Goal: Task Accomplishment & Management: Use online tool/utility

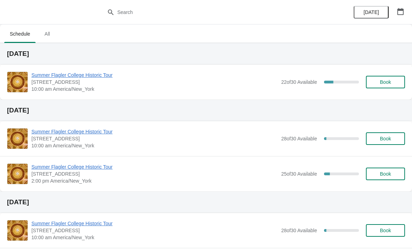
click at [95, 66] on div "Summer Flagler College Historic Tour 74 King Street, St. Augustine, FL, USA 10:…" at bounding box center [206, 82] width 412 height 35
click at [97, 76] on span "Summer Flagler College Historic Tour" at bounding box center [154, 74] width 246 height 7
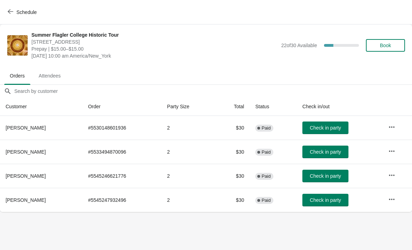
click at [317, 153] on span "Check in party" at bounding box center [324, 152] width 31 height 6
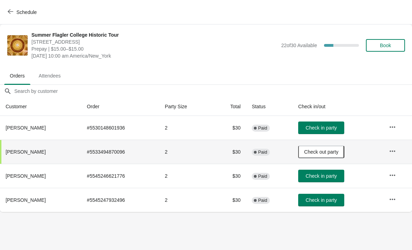
click at [319, 149] on span "Check out party" at bounding box center [321, 152] width 34 height 6
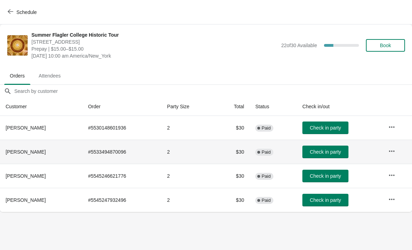
click at [382, 46] on span "Book" at bounding box center [384, 46] width 11 height 6
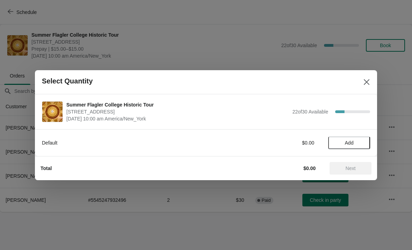
click at [355, 143] on span "Add" at bounding box center [348, 143] width 29 height 6
click at [373, 143] on div "Default $15.00 1" at bounding box center [206, 142] width 342 height 27
click at [359, 140] on icon at bounding box center [360, 142] width 7 height 7
click at [345, 162] on button "Next" at bounding box center [350, 168] width 42 height 13
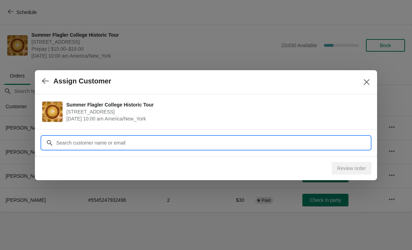
click at [251, 145] on input "Customer" at bounding box center [213, 142] width 314 height 13
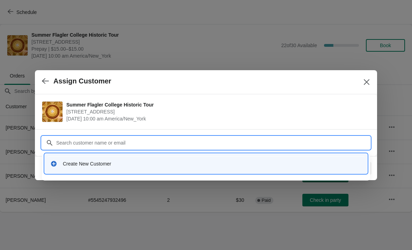
click at [114, 172] on div "Create New Customer" at bounding box center [206, 163] width 322 height 20
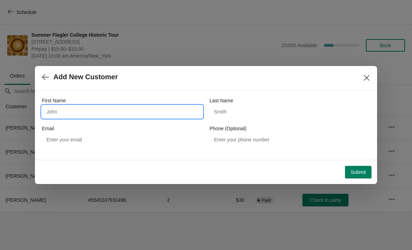
click at [55, 116] on input "First Name" at bounding box center [122, 111] width 160 height 13
type input "Priscilla"
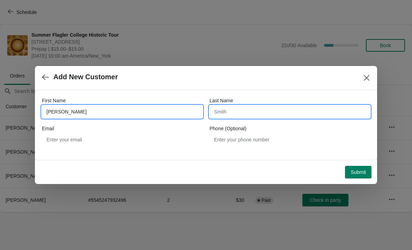
click at [254, 117] on input "Last Name" at bounding box center [289, 111] width 160 height 13
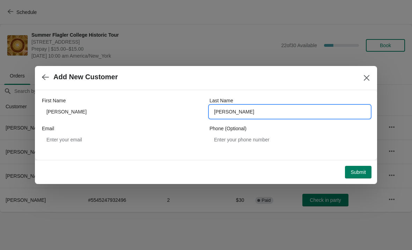
type input "Collantes"
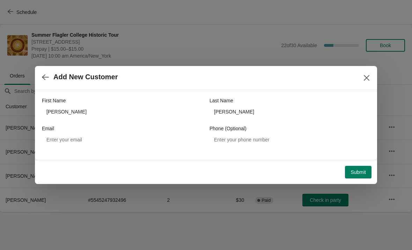
click at [358, 176] on button "Submit" at bounding box center [358, 172] width 27 height 13
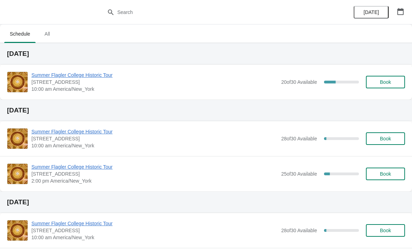
click at [80, 77] on span "Summer Flagler College Historic Tour" at bounding box center [154, 74] width 246 height 7
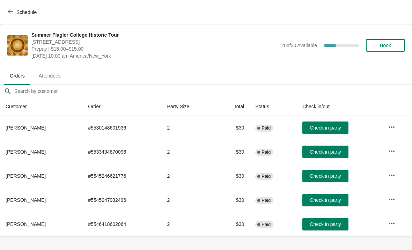
click at [319, 223] on span "Check in party" at bounding box center [324, 224] width 31 height 6
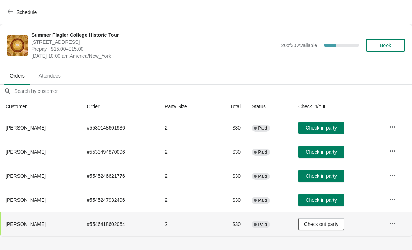
click at [190, 234] on td "2" at bounding box center [185, 224] width 53 height 24
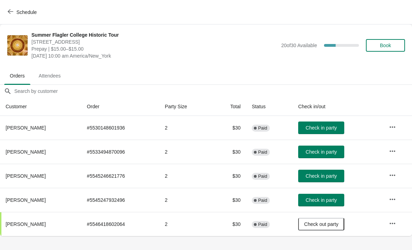
click at [193, 246] on body "Schedule Summer Flagler College Historic Tour [STREET_ADDRESS][PERSON_NAME] Pre…" at bounding box center [206, 125] width 412 height 250
click at [313, 174] on span "Check in party" at bounding box center [320, 176] width 31 height 6
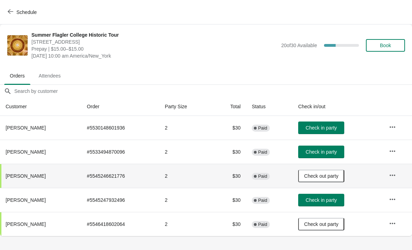
click at [308, 201] on button "Check in party" at bounding box center [321, 200] width 46 height 13
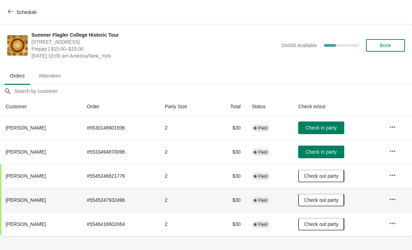
click at [330, 151] on span "Check in party" at bounding box center [320, 152] width 31 height 6
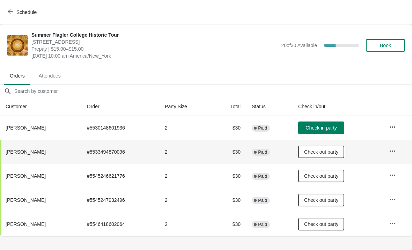
click at [311, 127] on span "Check in party" at bounding box center [320, 128] width 31 height 6
